Goal: Task Accomplishment & Management: Complete application form

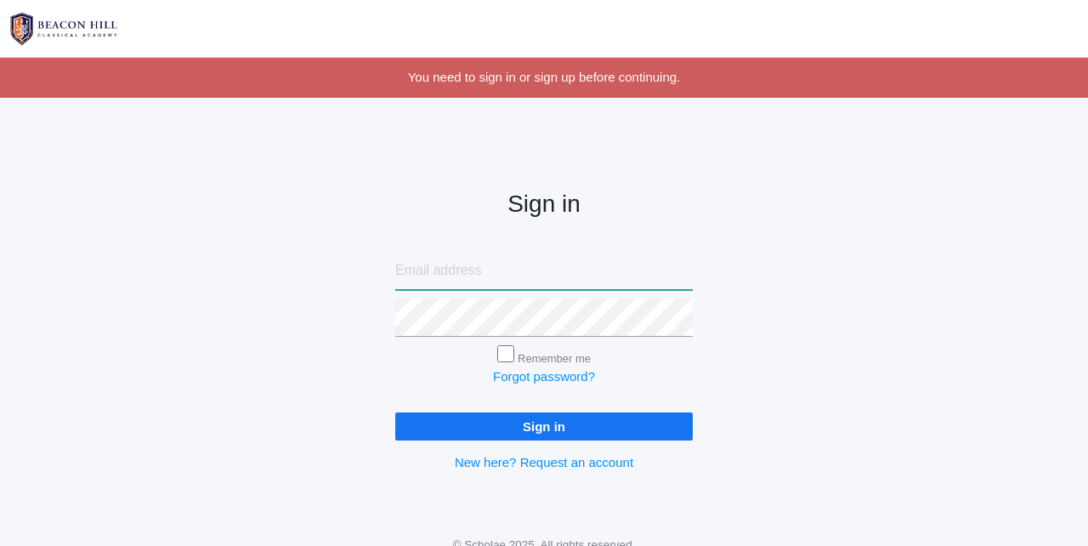
type input "[PERSON_NAME][EMAIL_ADDRESS][DOMAIN_NAME]"
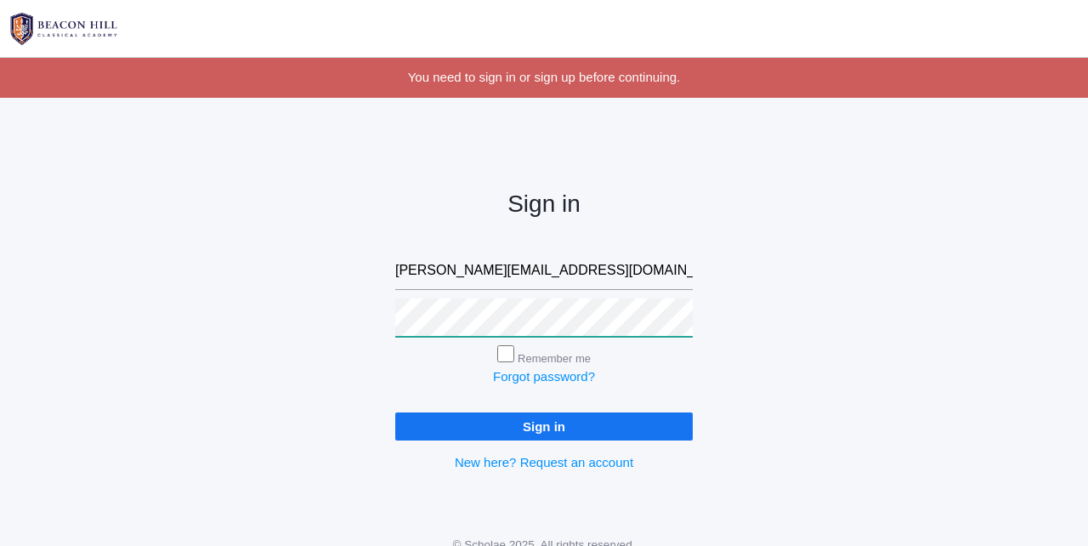
click at [544, 422] on input "Sign in" at bounding box center [544, 426] width 298 height 28
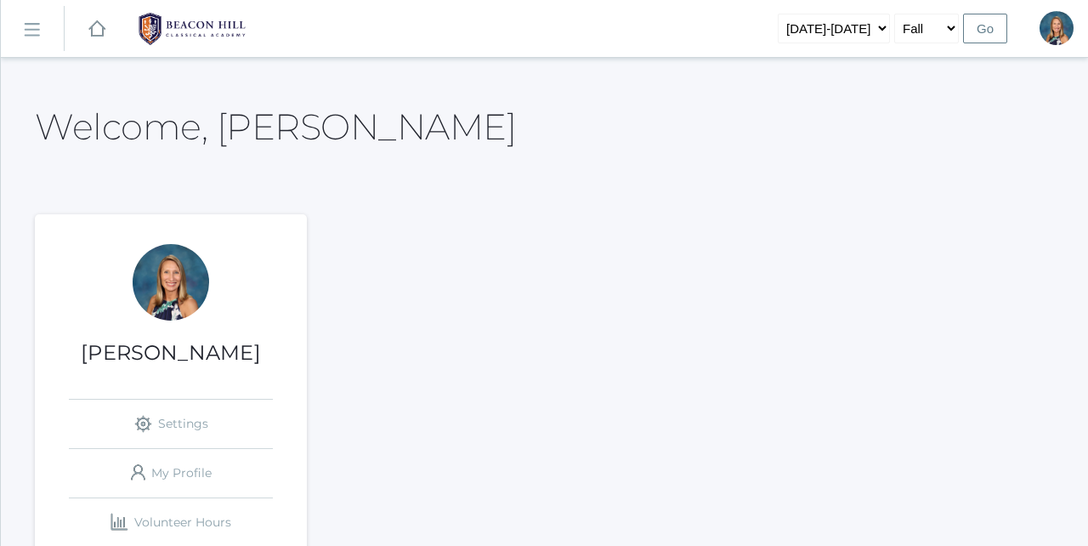
click at [36, 22] on icon "icons/ui/navigation/hamburger Created with Sketch." at bounding box center [32, 29] width 17 height 15
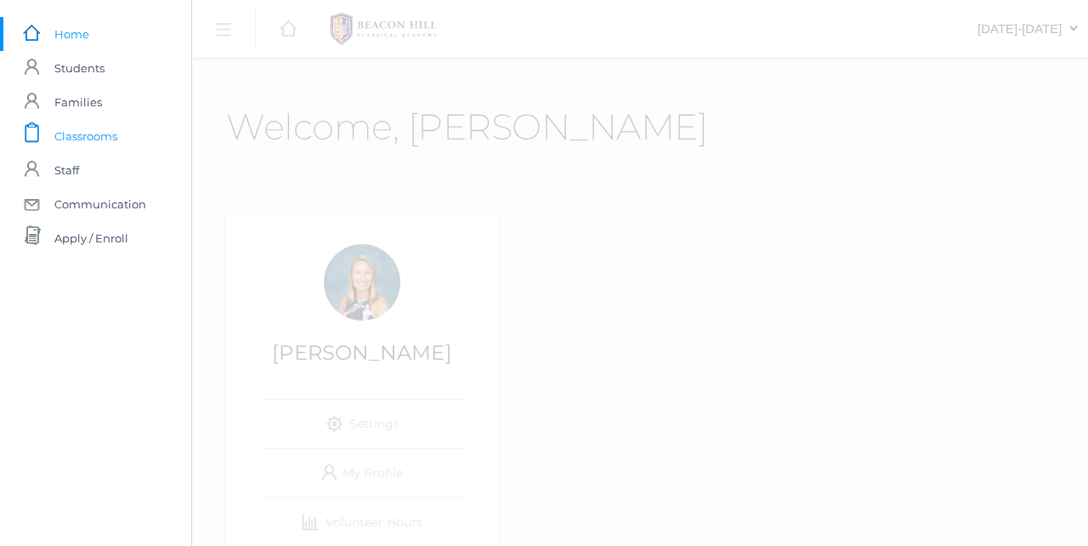
click at [92, 132] on span "Classrooms" at bounding box center [85, 136] width 63 height 34
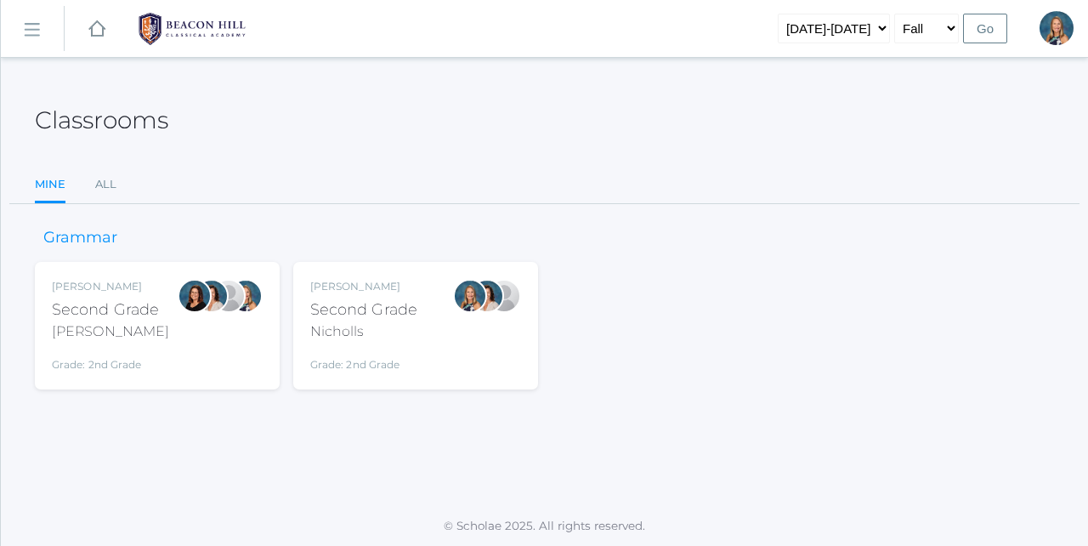
click at [367, 336] on div "Nicholls" at bounding box center [363, 331] width 107 height 20
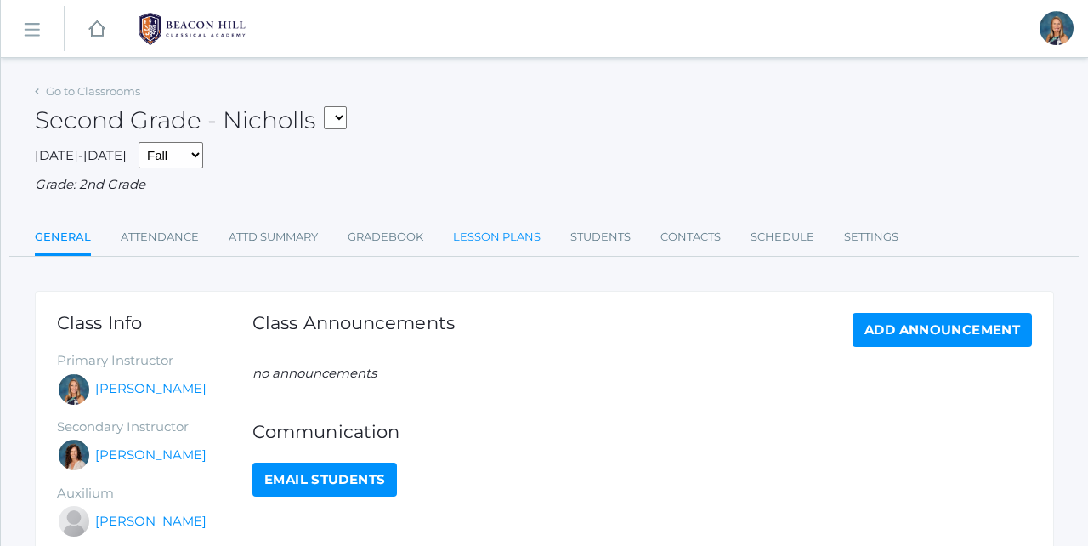
click at [490, 225] on link "Lesson Plans" at bounding box center [497, 237] width 88 height 34
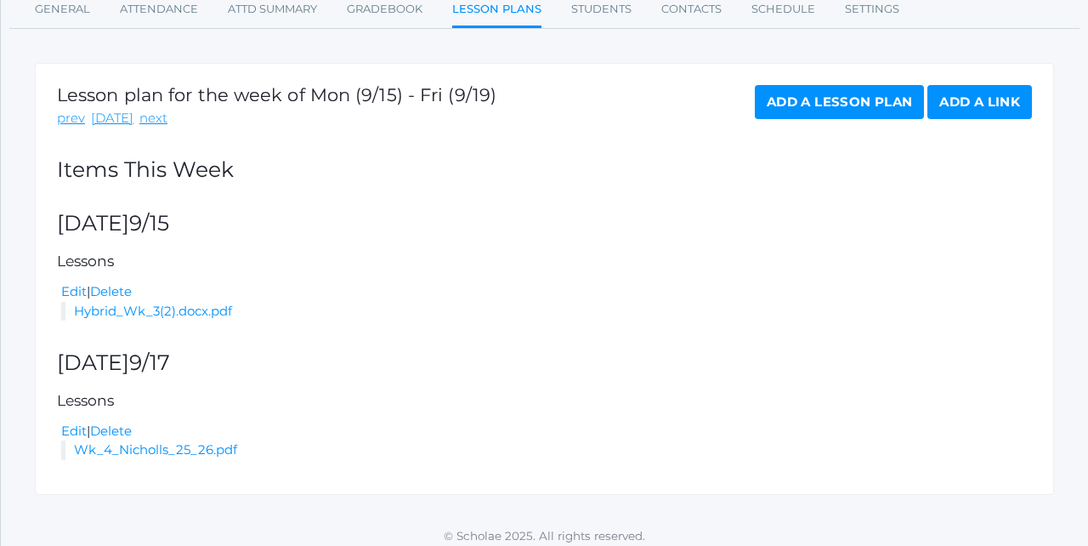
scroll to position [227, 0]
click at [150, 119] on link "next" at bounding box center [153, 120] width 28 height 20
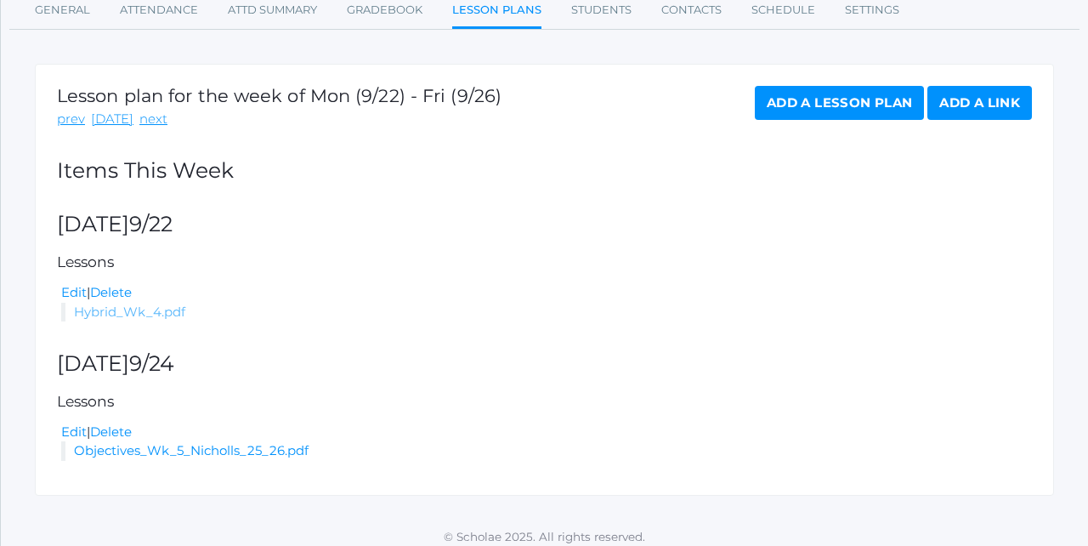
click at [143, 303] on link "Hybrid_Wk_4.pdf" at bounding box center [129, 311] width 111 height 16
click at [150, 116] on link "next" at bounding box center [153, 120] width 28 height 20
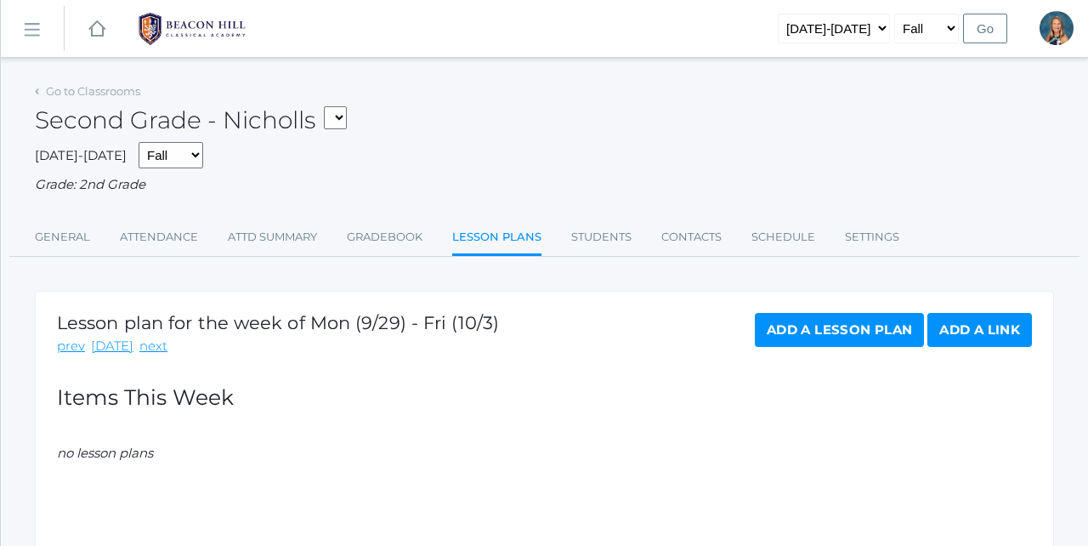
click at [785, 326] on link "Add a Lesson Plan" at bounding box center [839, 330] width 169 height 34
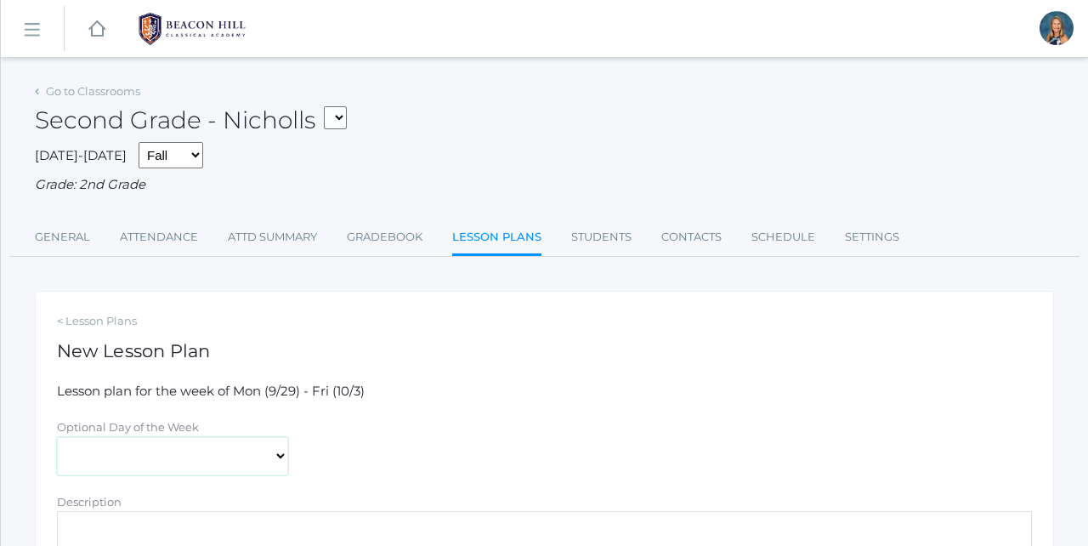
click at [184, 448] on select "[DATE] [DATE] [DATE] [DATE] [DATE]" at bounding box center [172, 456] width 231 height 38
select select "[DATE]"
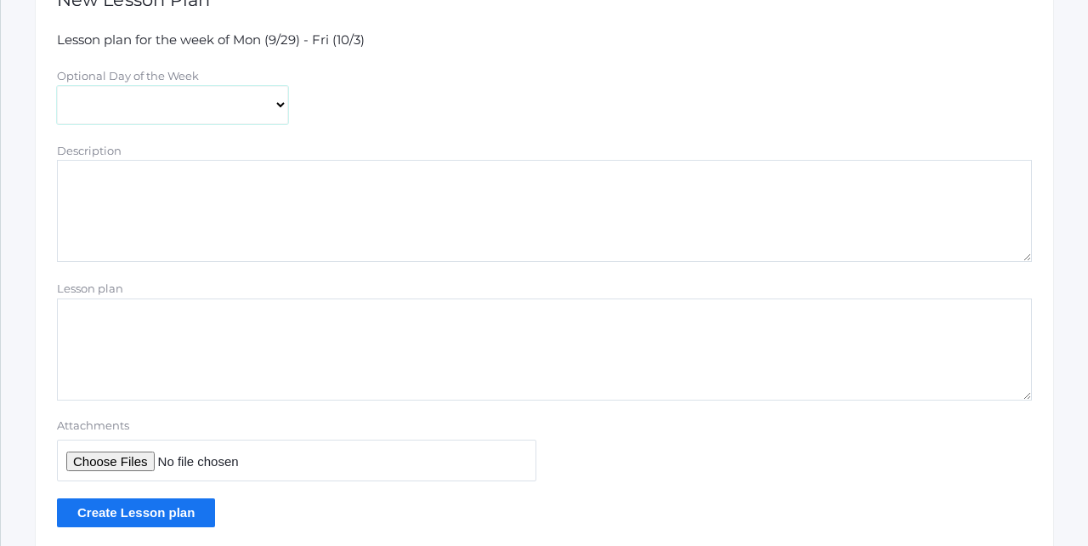
scroll to position [366, 0]
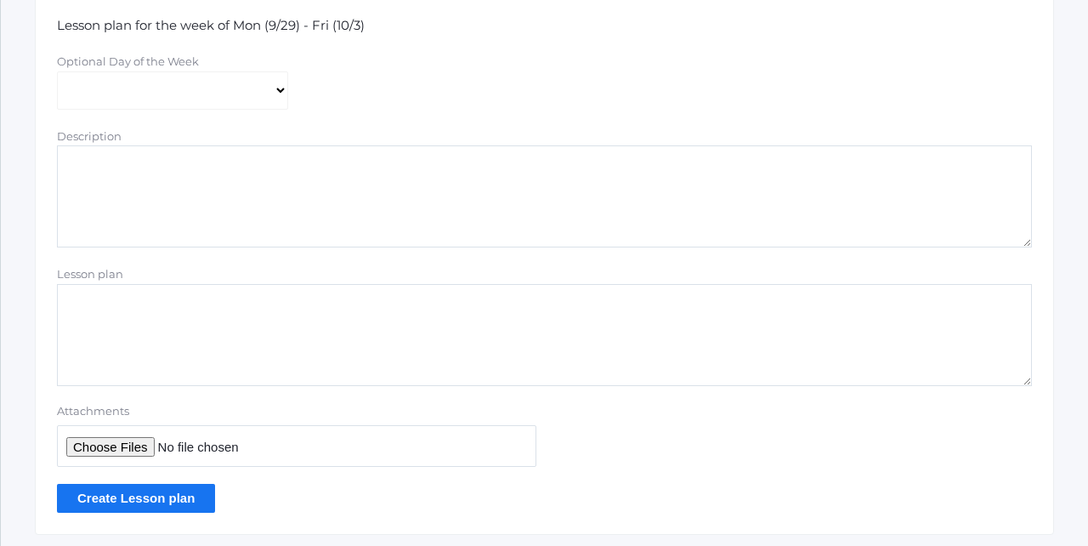
click at [116, 440] on input "Attachments" at bounding box center [296, 446] width 479 height 42
type input "C:\fakepath\Hybrid Wk 5.docx.pdf"
click at [149, 490] on input "Create Lesson plan" at bounding box center [136, 498] width 158 height 28
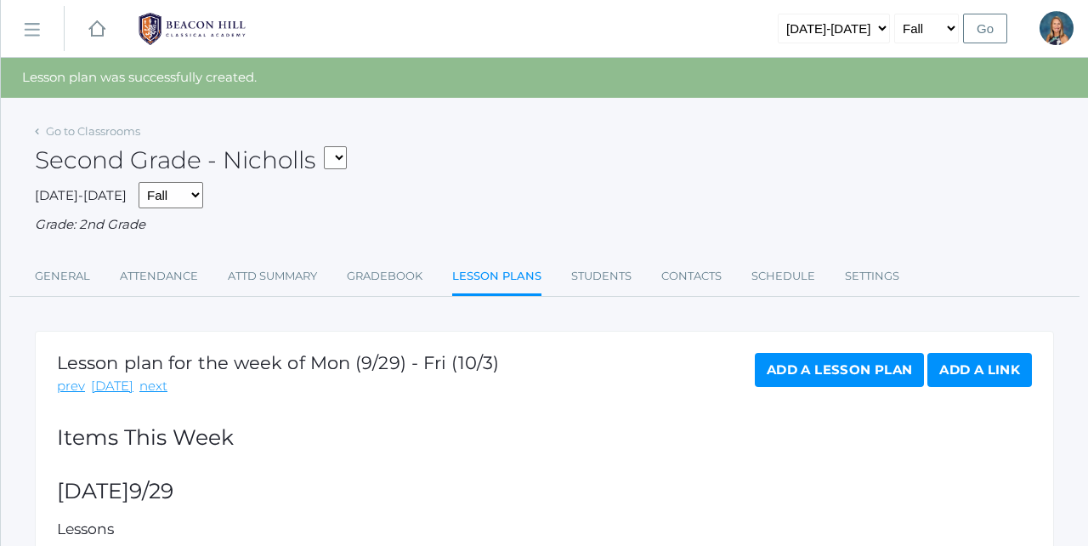
select select "1958"
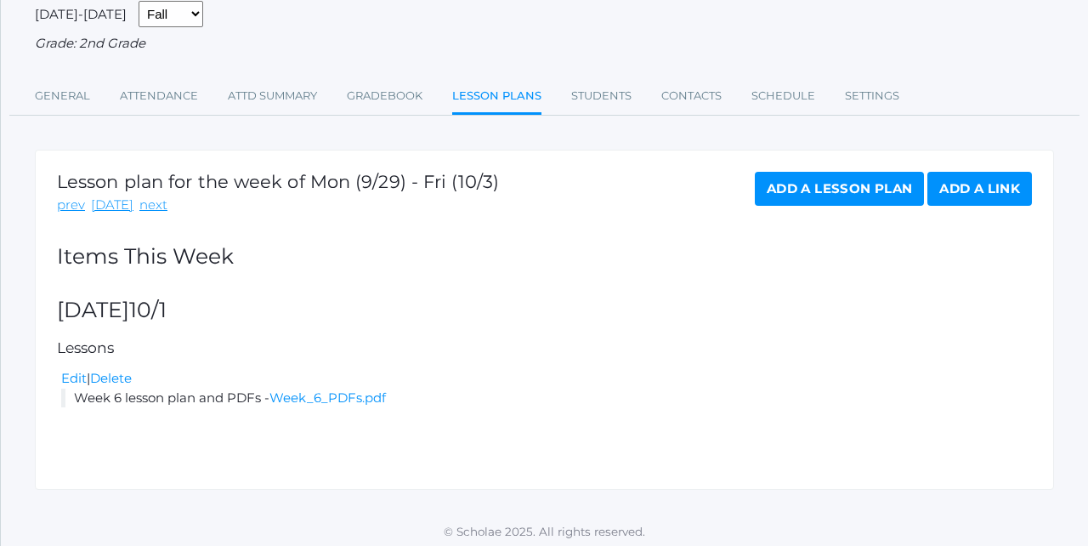
scroll to position [140, 0]
click at [792, 184] on link "Add a Lesson Plan" at bounding box center [839, 190] width 169 height 34
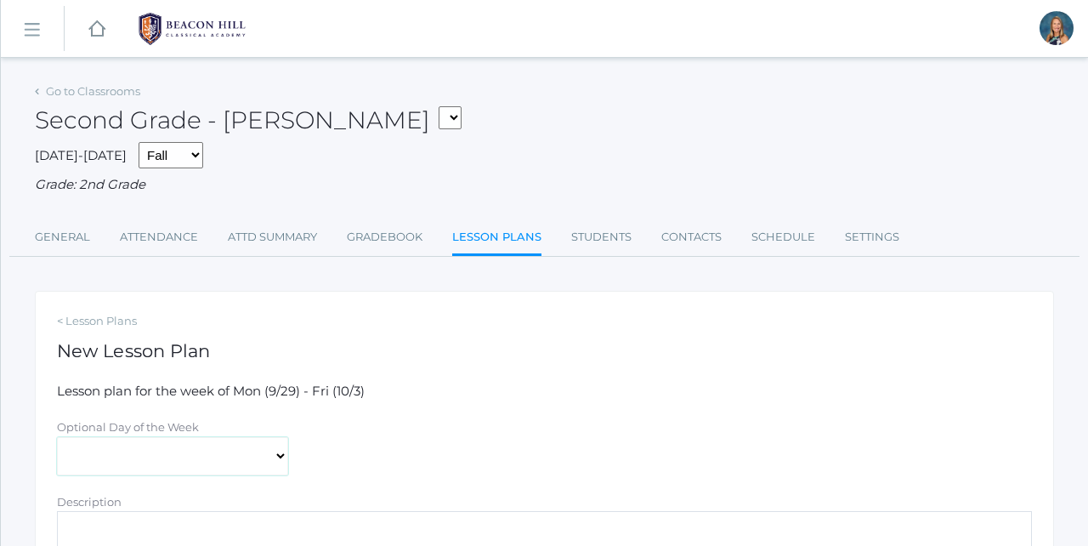
select select "[DATE]"
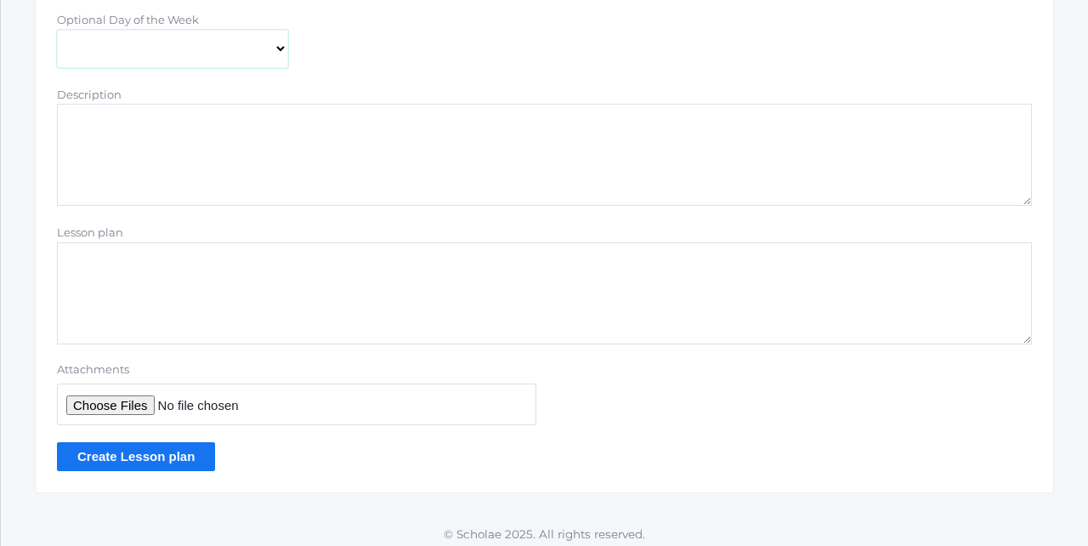
scroll to position [406, 0]
click at [122, 398] on input "Attachments" at bounding box center [296, 405] width 479 height 42
type input "C:\fakepath\Hybrid Wk 5.docx.pdf"
click at [132, 450] on input "Create Lesson plan" at bounding box center [136, 457] width 158 height 28
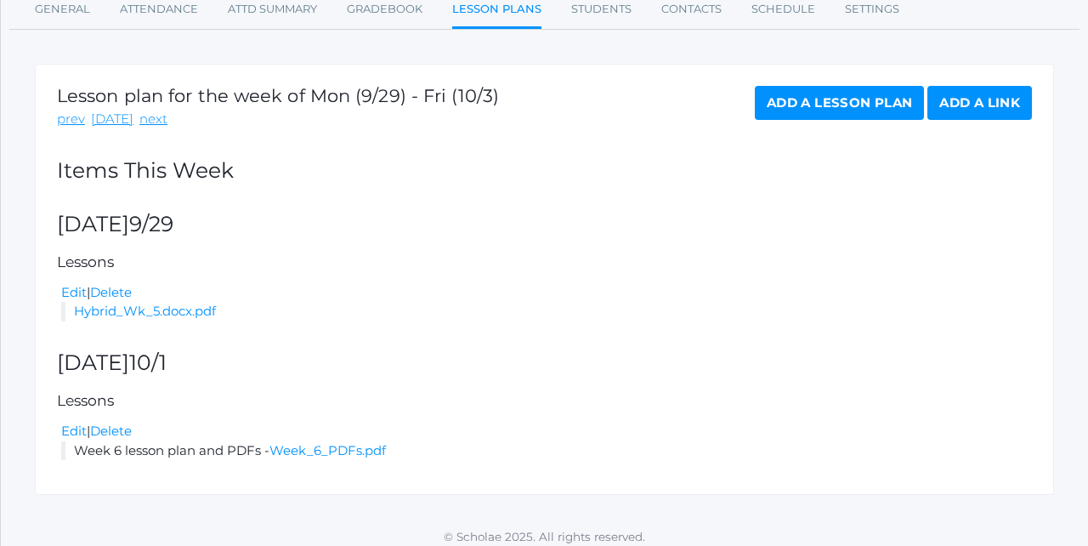
scroll to position [266, 0]
click at [323, 443] on link "Week_6_PDFs.pdf" at bounding box center [327, 451] width 116 height 16
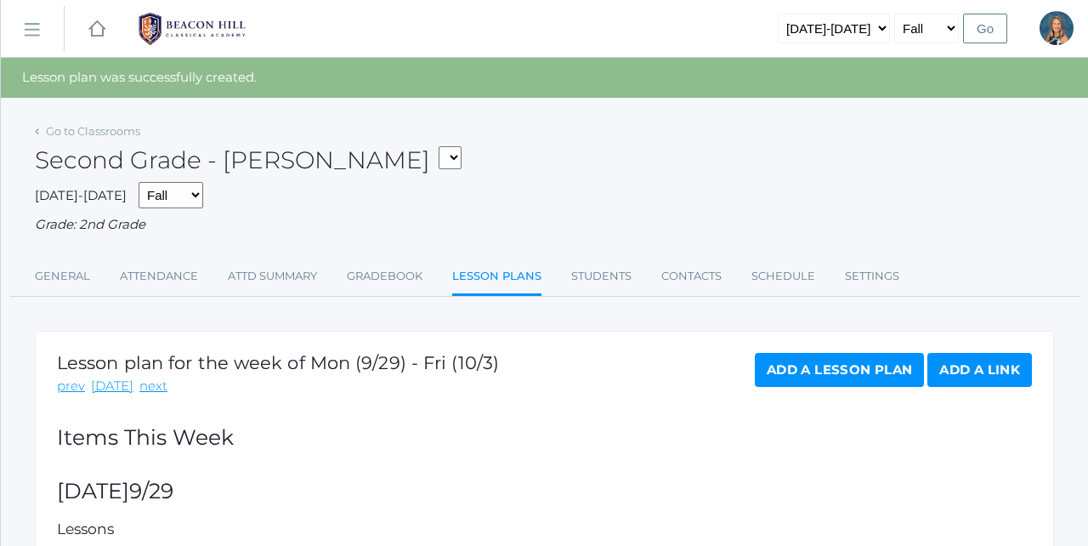
scroll to position [0, 0]
